Goal: Task Accomplishment & Management: Use online tool/utility

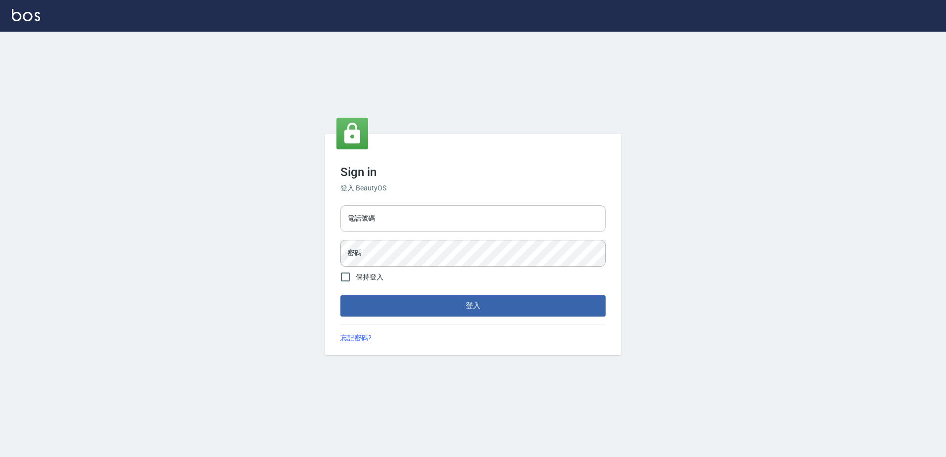
click at [368, 219] on input "電話號碼" at bounding box center [472, 218] width 265 height 27
type input "0426865599"
click at [340, 295] on button "登入" at bounding box center [472, 305] width 265 height 21
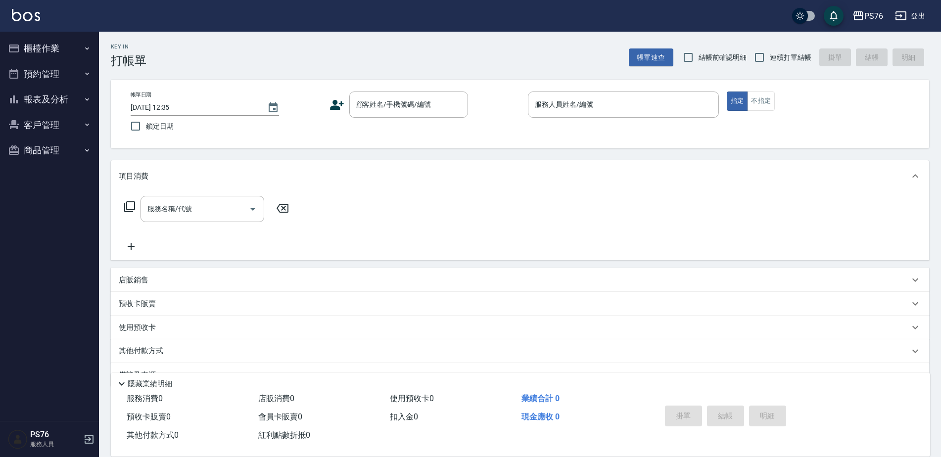
click at [795, 57] on span "連續打單結帳" at bounding box center [791, 57] width 42 height 10
click at [770, 57] on input "連續打單結帳" at bounding box center [759, 57] width 21 height 21
checkbox input "true"
click at [64, 49] on button "櫃檯作業" at bounding box center [49, 49] width 91 height 26
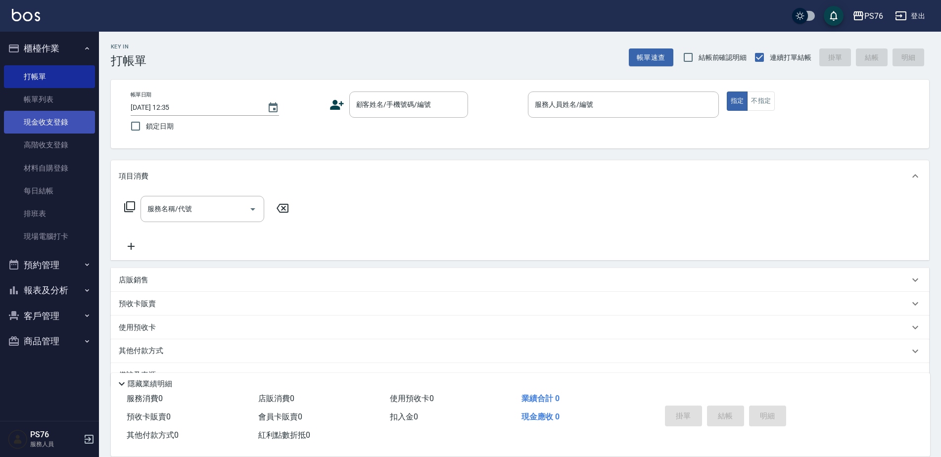
click at [57, 121] on link "現金收支登錄" at bounding box center [49, 122] width 91 height 23
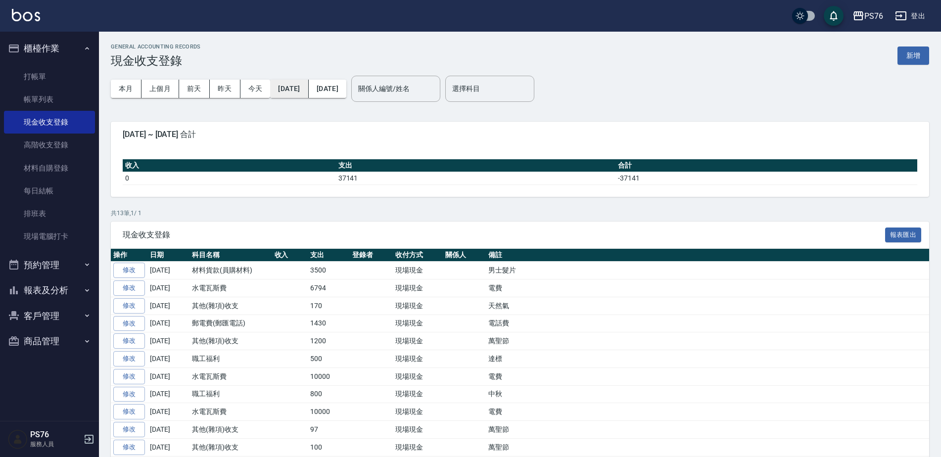
click at [302, 88] on button "[DATE]" at bounding box center [289, 89] width 38 height 18
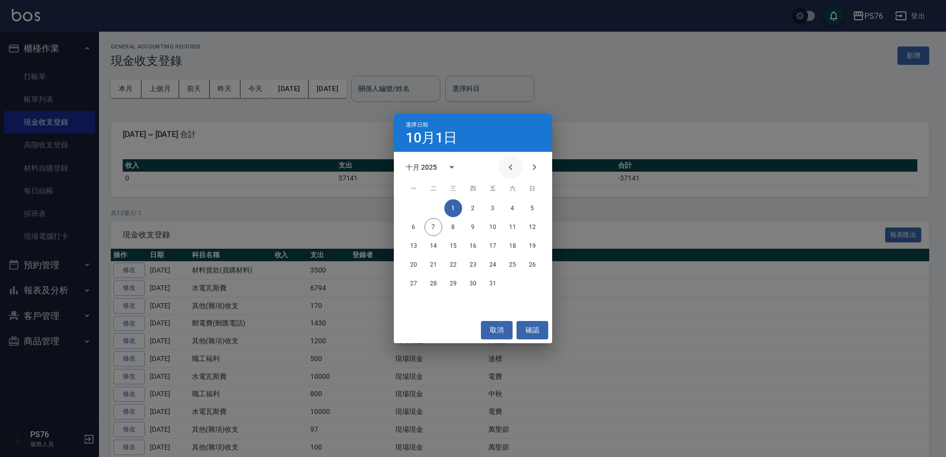
click at [516, 167] on button "Previous month" at bounding box center [511, 167] width 24 height 24
click at [418, 206] on button "1" at bounding box center [414, 208] width 18 height 18
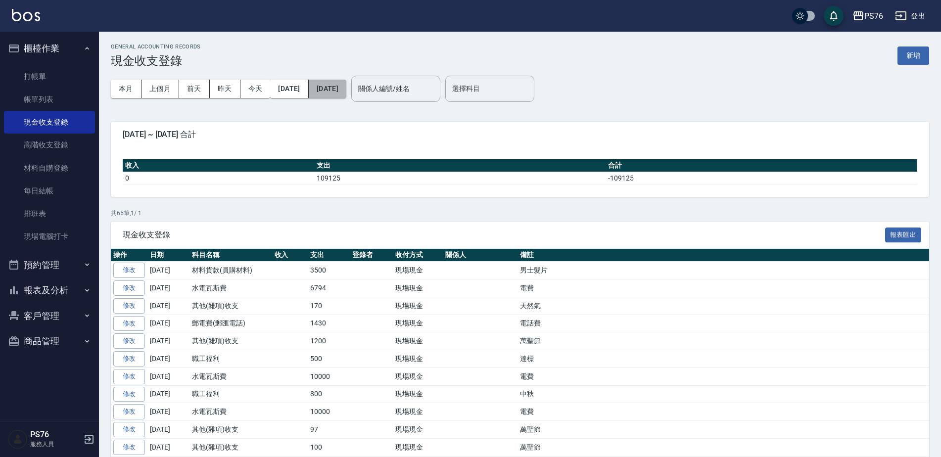
click at [346, 94] on button "[DATE]" at bounding box center [328, 89] width 38 height 18
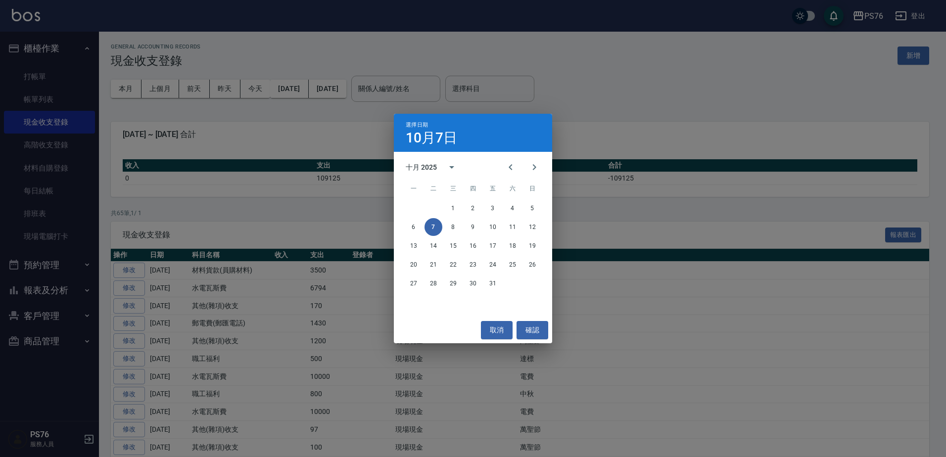
click at [711, 113] on div "選擇日期 [DATE] 十月 2025 一 二 三 四 五 六 日 1 2 3 4 5 6 7 8 9 10 11 12 13 14 15 16 17 18 …" at bounding box center [473, 228] width 946 height 457
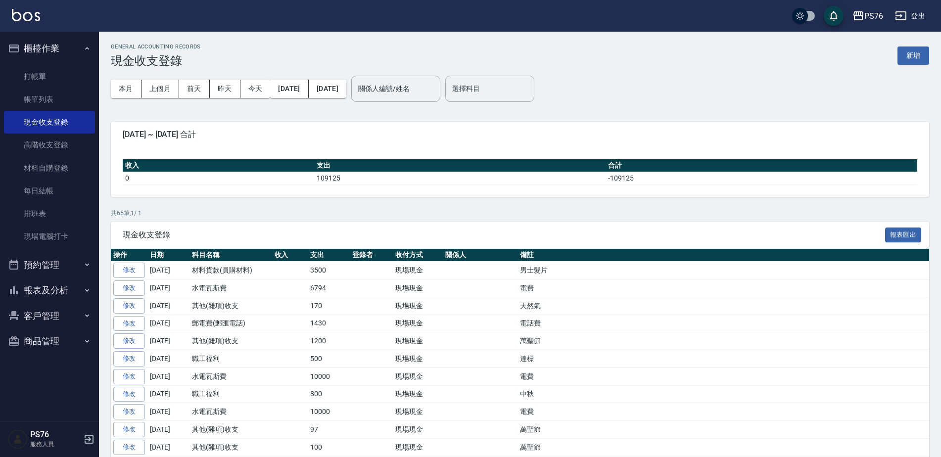
click at [909, 15] on button "登出" at bounding box center [910, 16] width 38 height 18
